Goal: Transaction & Acquisition: Download file/media

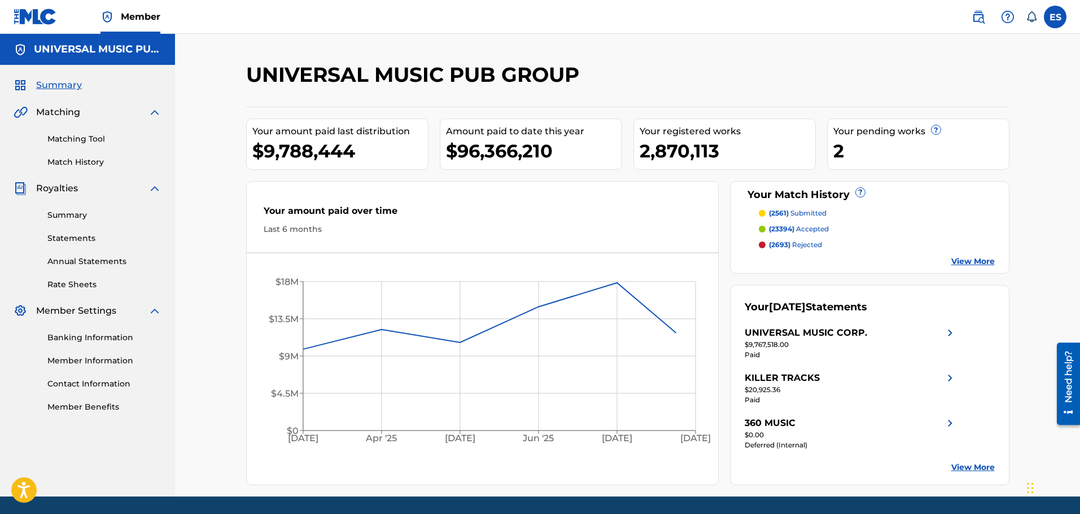
click at [67, 220] on link "Summary" at bounding box center [104, 215] width 114 height 12
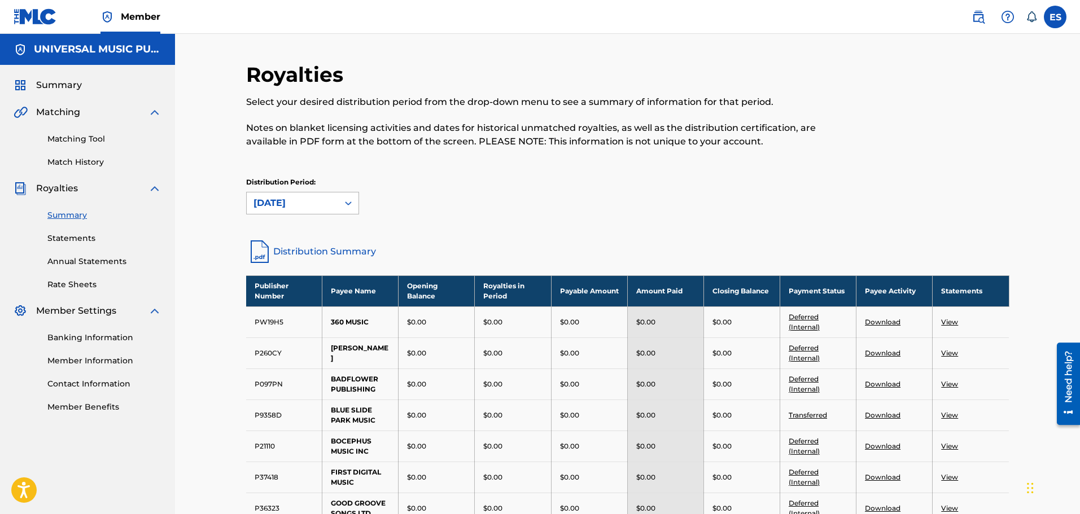
click at [348, 204] on icon at bounding box center [348, 203] width 11 height 11
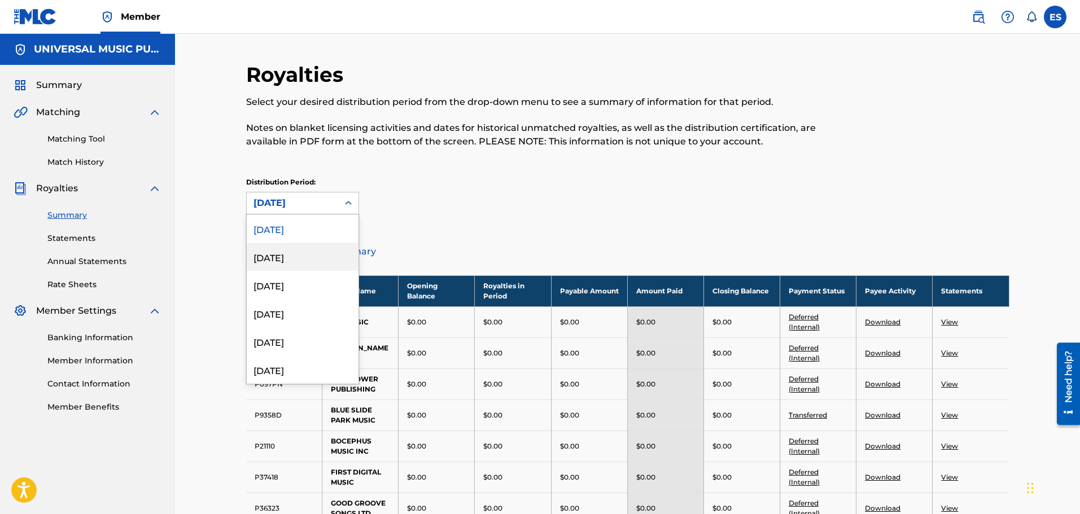
click at [315, 251] on div "[DATE]" at bounding box center [303, 257] width 112 height 28
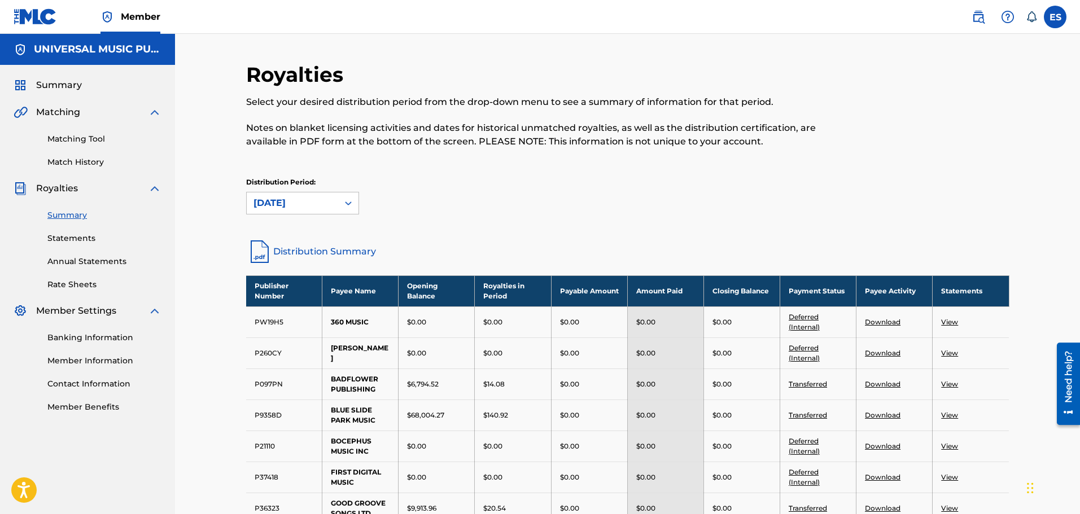
click at [488, 170] on div "Royalties Select your desired distribution period from the drop-down menu to se…" at bounding box center [627, 150] width 763 height 176
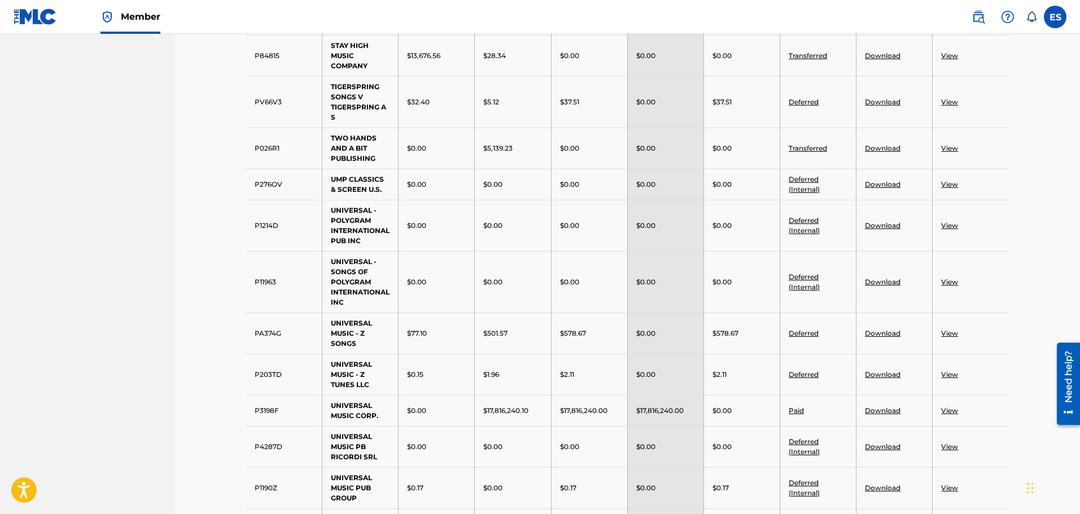
scroll to position [903, 0]
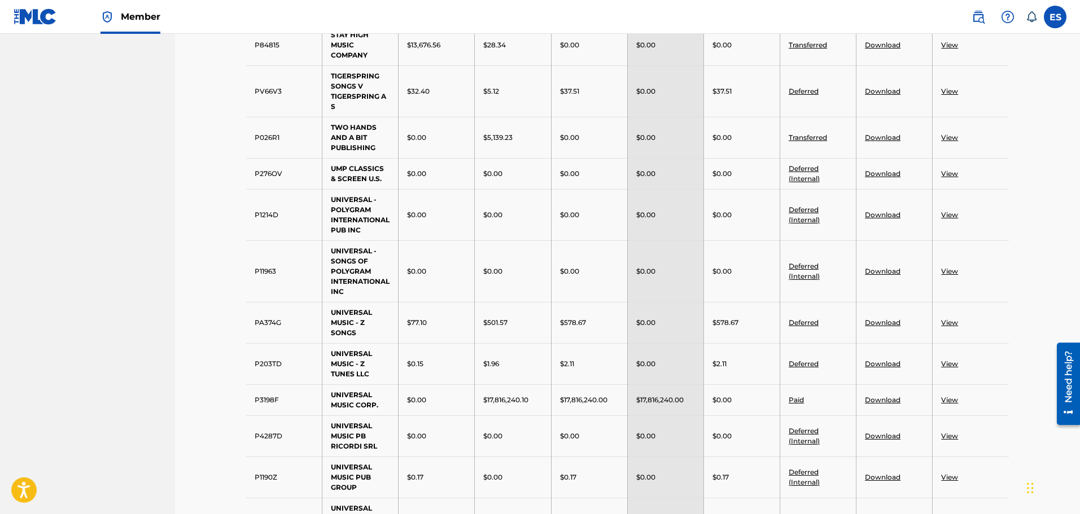
click at [948, 401] on link "View" at bounding box center [949, 400] width 17 height 8
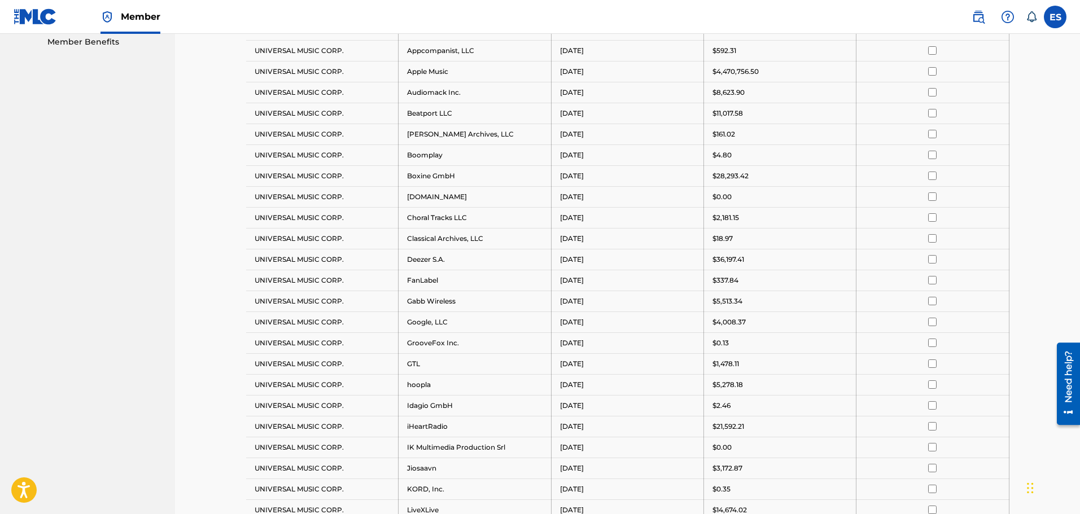
scroll to position [226, 0]
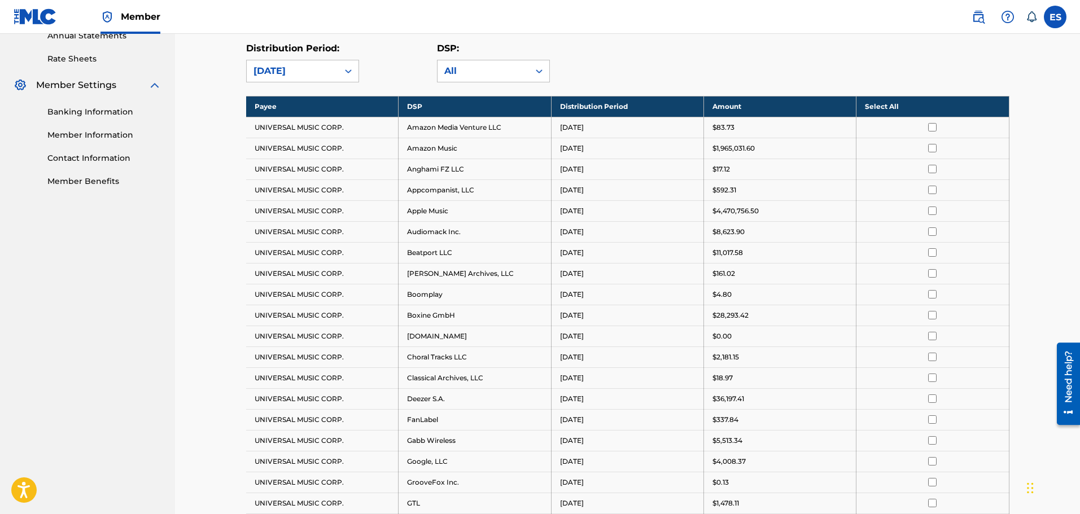
click at [930, 148] on input "checkbox" at bounding box center [932, 148] width 8 height 8
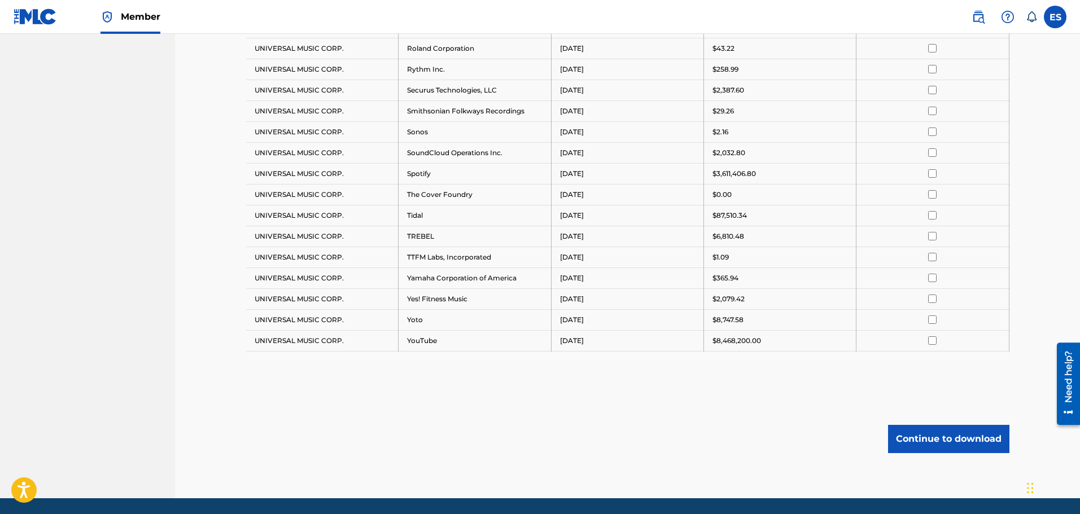
scroll to position [1220, 0]
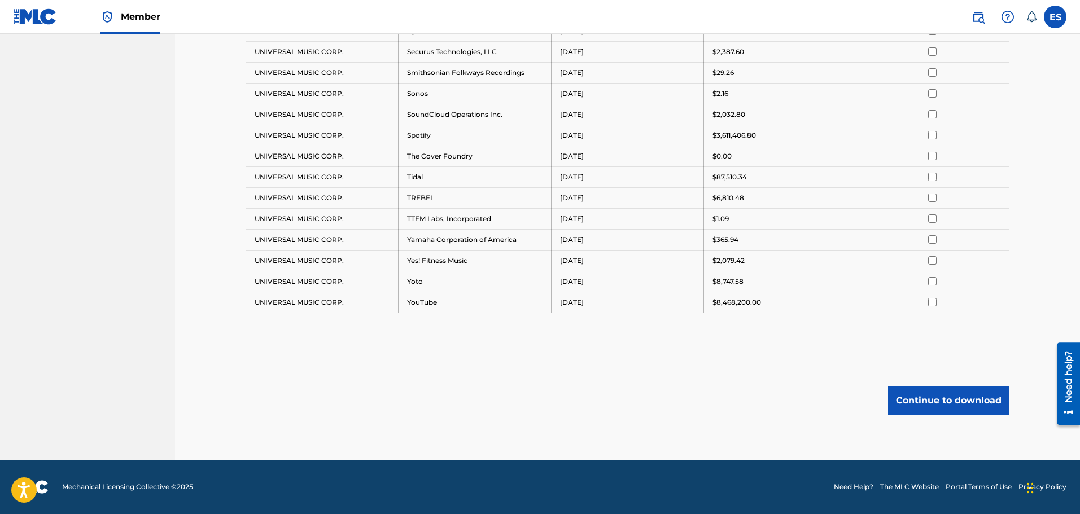
click at [966, 409] on button "Continue to download" at bounding box center [948, 401] width 121 height 28
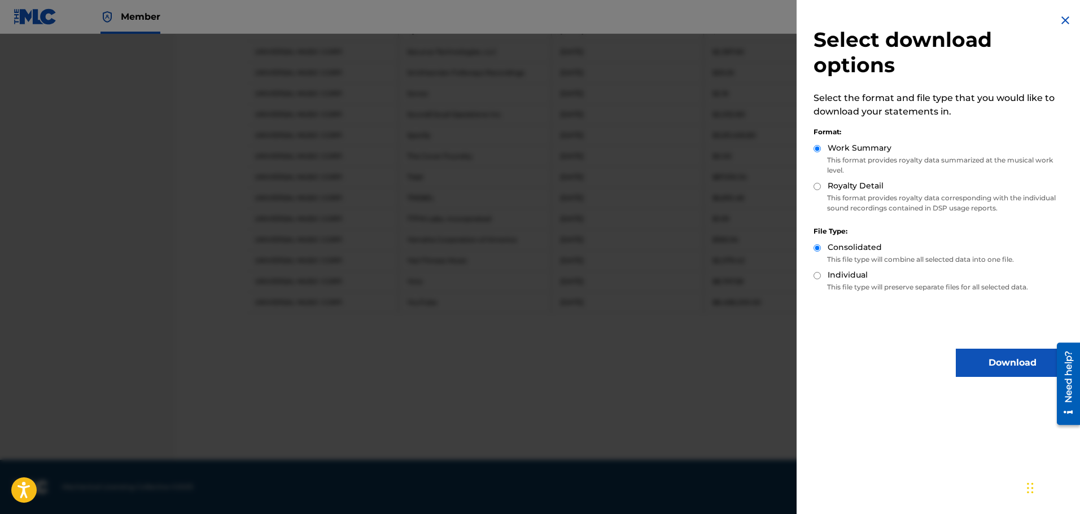
click at [992, 372] on button "Download" at bounding box center [1012, 363] width 113 height 28
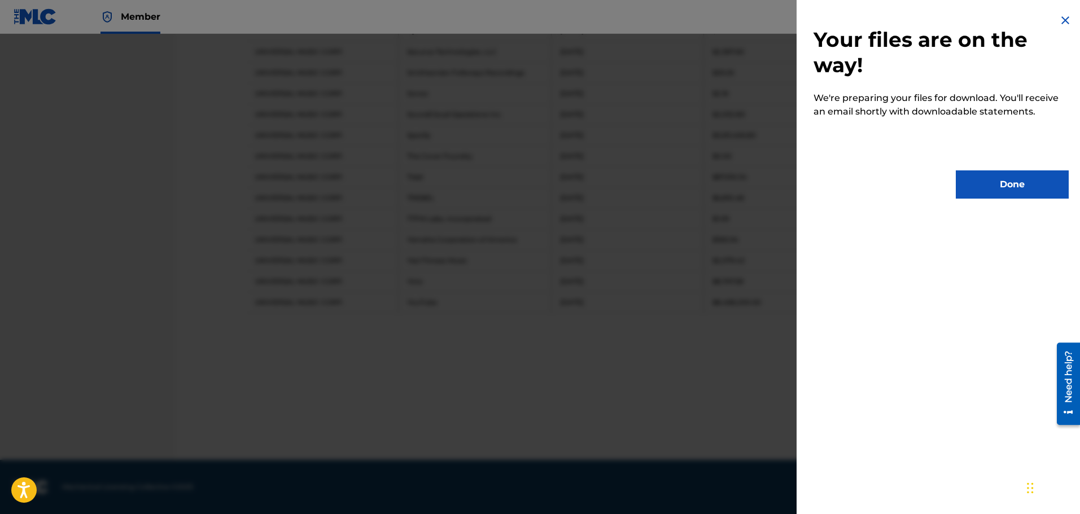
click at [994, 194] on button "Done" at bounding box center [1012, 184] width 113 height 28
